Goal: Find specific page/section: Find specific page/section

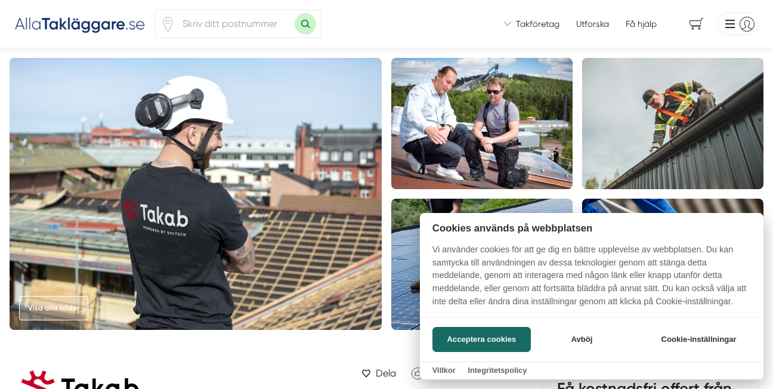
click at [256, 19] on div at bounding box center [386, 194] width 773 height 389
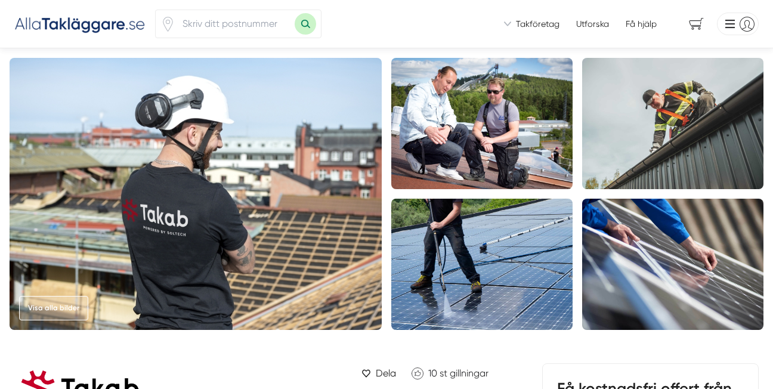
click at [170, 26] on icon "Klicka för att använda din position." at bounding box center [168, 24] width 10 height 14
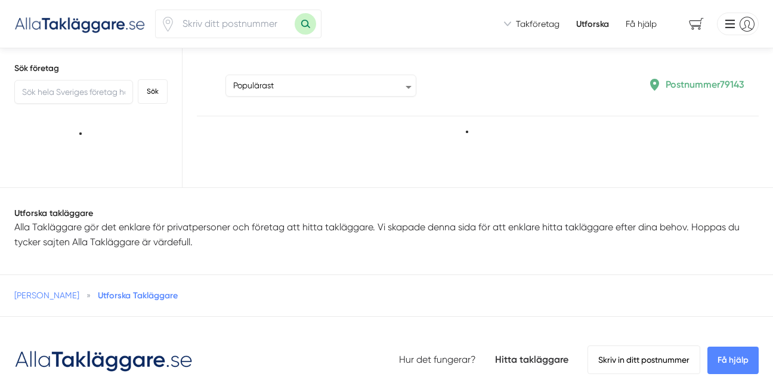
click at [208, 27] on input "number" at bounding box center [234, 23] width 119 height 27
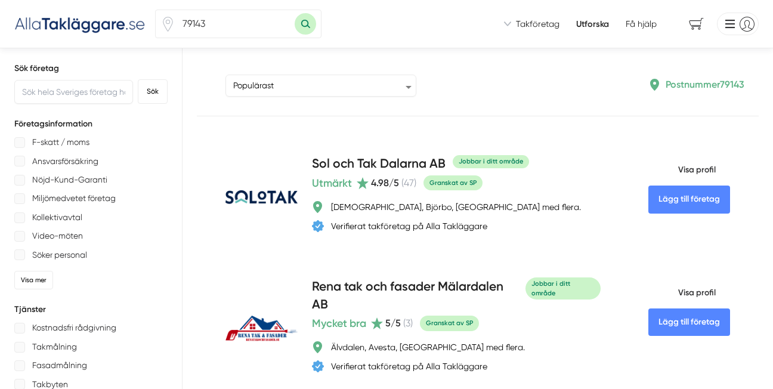
type input "79143"
click at [294, 13] on button "Sök med postnummer" at bounding box center [304, 23] width 21 height 21
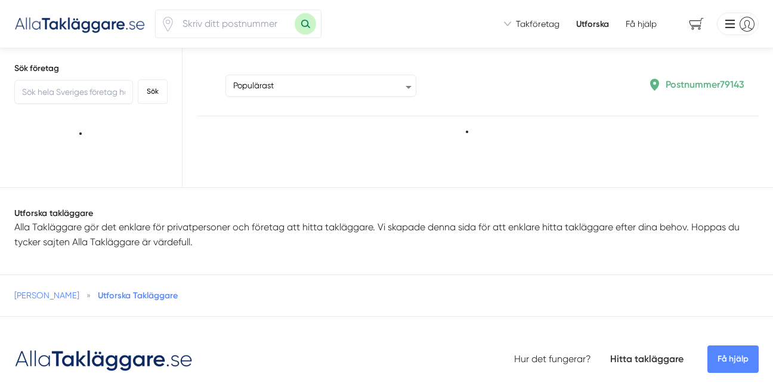
type input "79143"
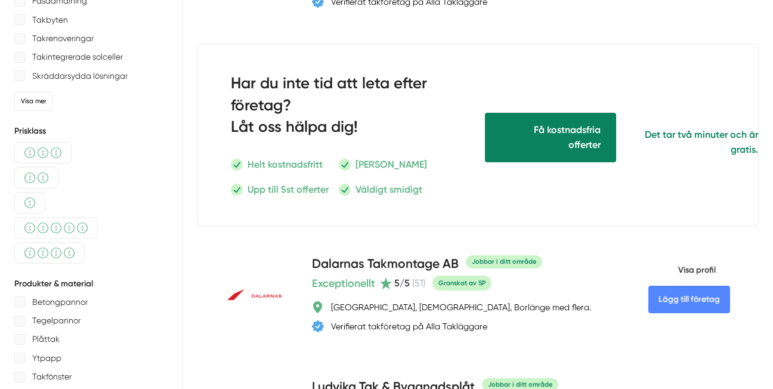
scroll to position [534, 0]
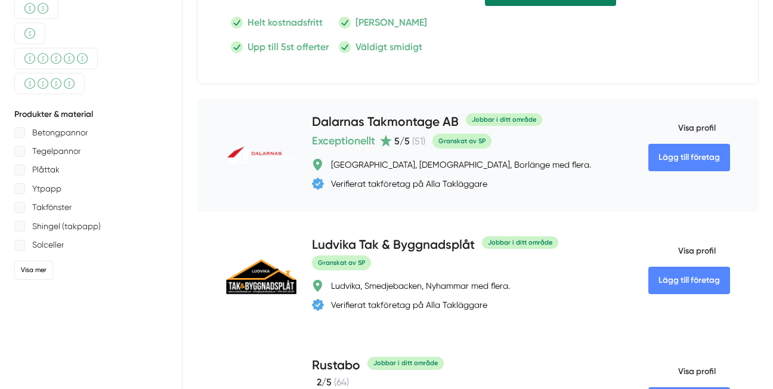
click at [315, 163] on icon at bounding box center [317, 165] width 9 height 12
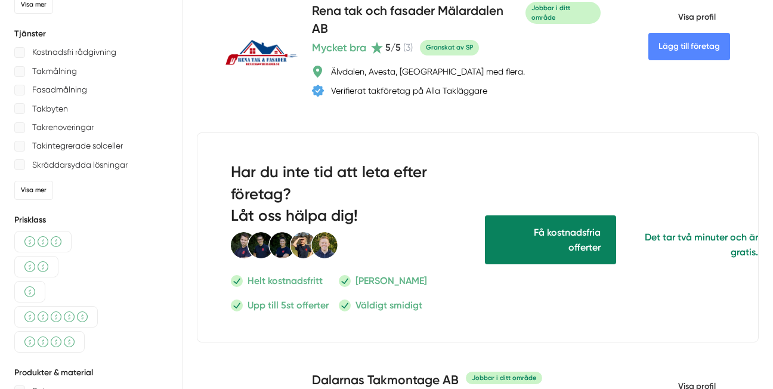
scroll to position [0, 0]
